Goal: Task Accomplishment & Management: Manage account settings

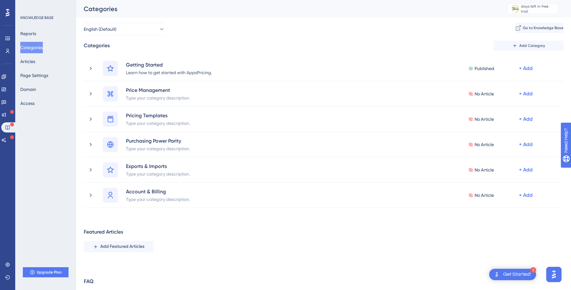
click at [9, 14] on icon at bounding box center [8, 13] width 4 height 8
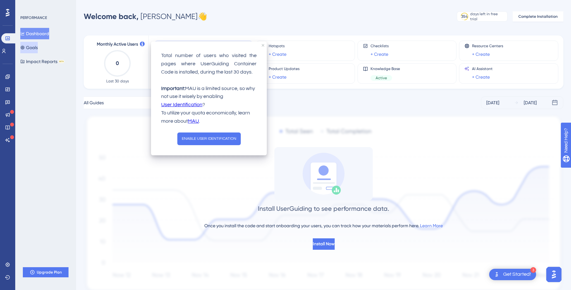
click at [30, 46] on button "Goals" at bounding box center [28, 47] width 17 height 11
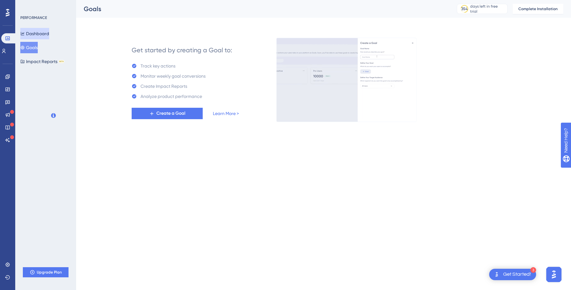
click at [36, 30] on button "Dashboard" at bounding box center [34, 33] width 29 height 11
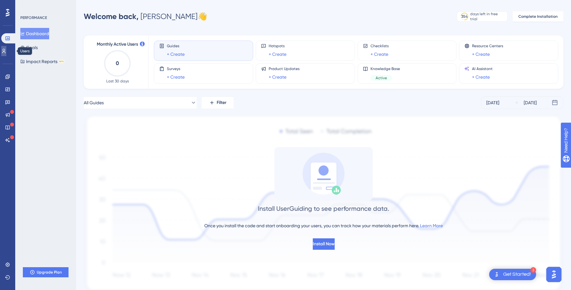
click at [6, 52] on icon at bounding box center [3, 51] width 5 height 5
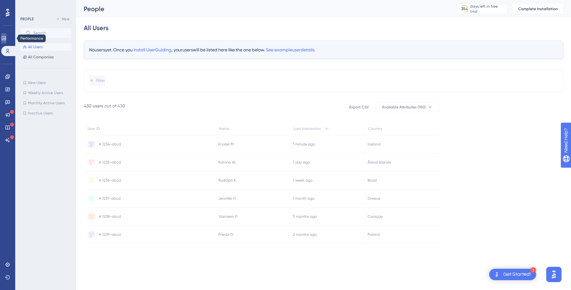
click at [6, 39] on link at bounding box center [3, 38] width 5 height 10
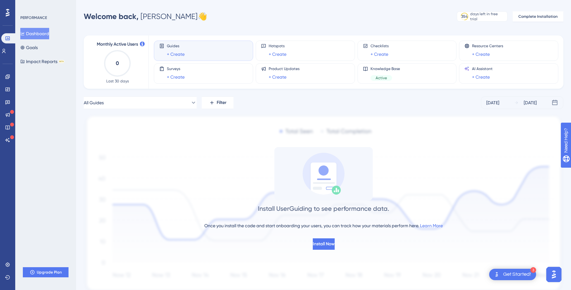
click at [185, 26] on div "Performance Users Engagement Widgets Feedback Product Updates Knowledge Base AI…" at bounding box center [323, 157] width 495 height 294
click at [146, 216] on div "Install UserGuiding to see performance data. Once you install the code and star…" at bounding box center [323, 198] width 479 height 103
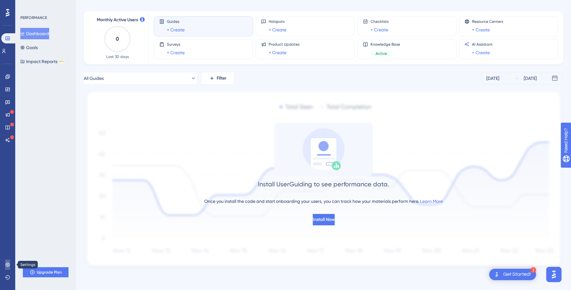
click at [8, 266] on icon at bounding box center [7, 265] width 4 height 4
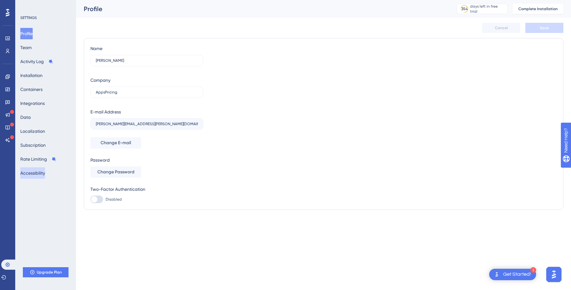
click at [44, 172] on button "Accessibility" at bounding box center [32, 172] width 25 height 11
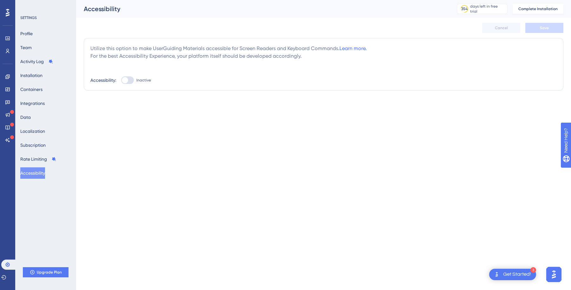
click at [131, 114] on div "Performance Users Engagement Widgets Feedback Product Updates Knowledge Base AI…" at bounding box center [285, 58] width 571 height 116
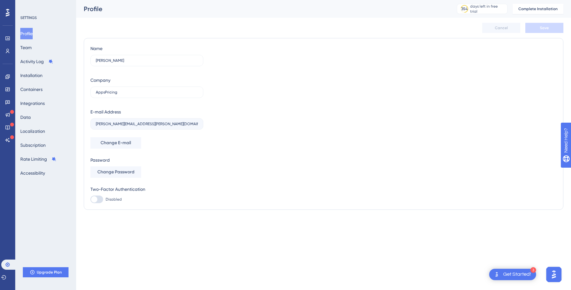
click at [205, 154] on div "Name [PERSON_NAME] Company AppsPricing E-mail Address [PERSON_NAME][EMAIL_ADDRE…" at bounding box center [323, 124] width 466 height 159
click at [147, 130] on div "Name [PERSON_NAME] Company AppsPricing E-mail Address [PERSON_NAME][EMAIL_ADDRE…" at bounding box center [146, 124] width 113 height 159
click at [132, 56] on label "[PERSON_NAME]" at bounding box center [146, 60] width 113 height 11
click at [132, 58] on input "[PERSON_NAME]" at bounding box center [147, 60] width 102 height 4
click at [142, 36] on div "Cancel Save" at bounding box center [323, 28] width 479 height 20
